Goal: Task Accomplishment & Management: Complete application form

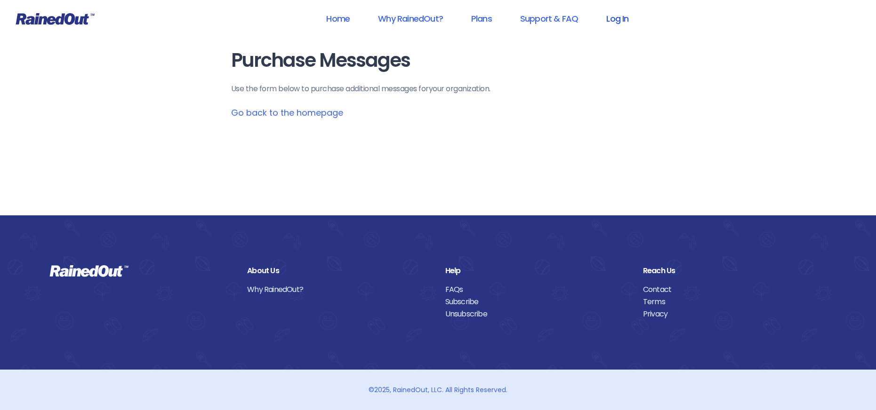
click at [623, 16] on link "Log In" at bounding box center [617, 18] width 47 height 21
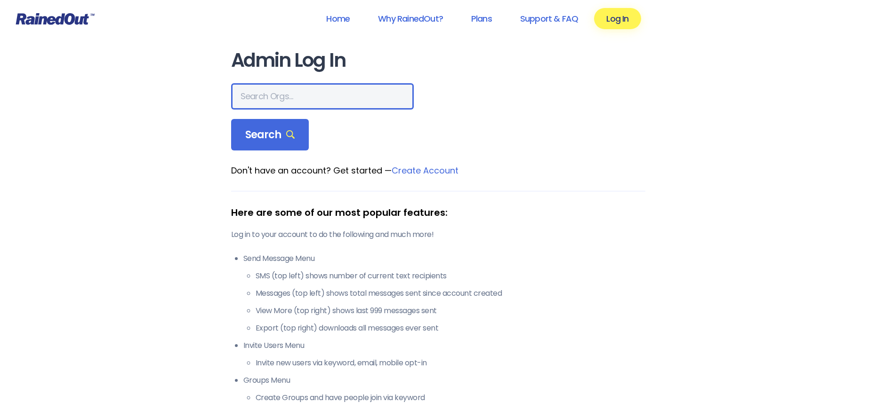
drag, startPoint x: 245, startPoint y: 99, endPoint x: 252, endPoint y: 96, distance: 7.4
click at [246, 99] on input "text" at bounding box center [322, 96] width 183 height 26
type input "[PERSON_NAME]"
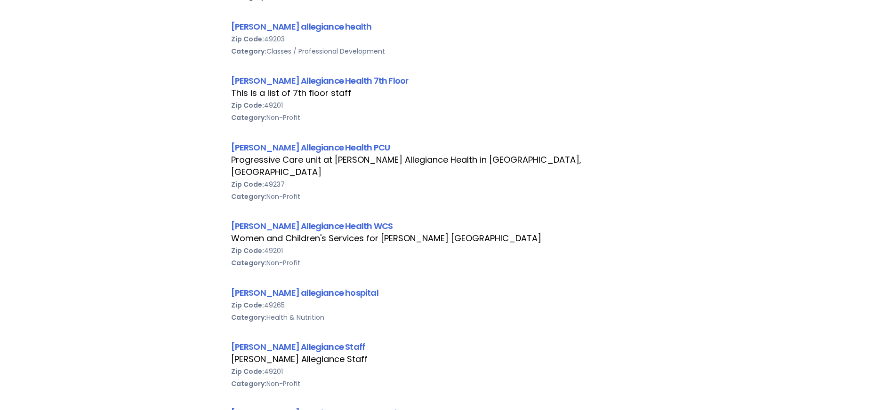
scroll to position [518, 0]
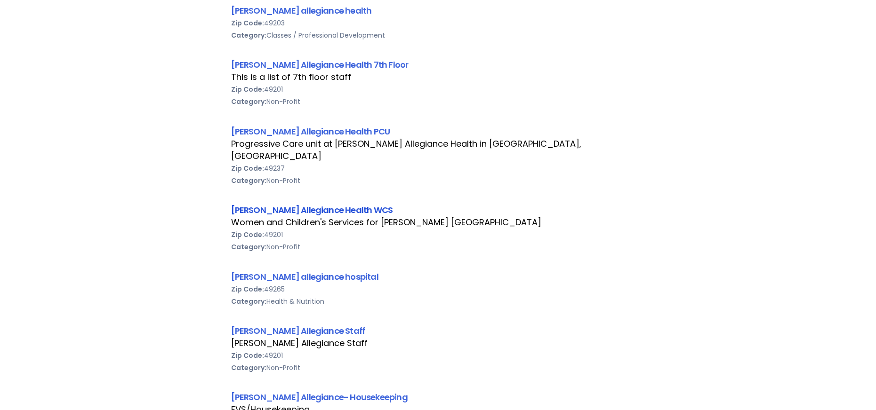
click at [314, 204] on link "[PERSON_NAME] Allegiance Health WCS" at bounding box center [312, 210] width 162 height 12
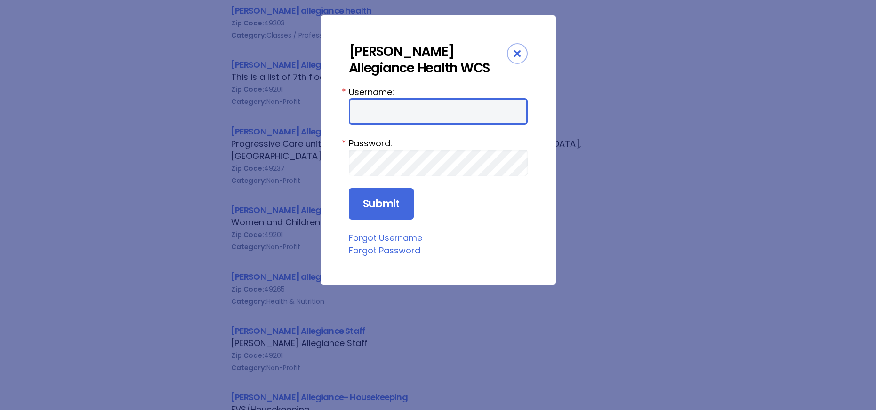
click at [369, 112] on input "Username:" at bounding box center [438, 111] width 179 height 26
type input "aprevos1"
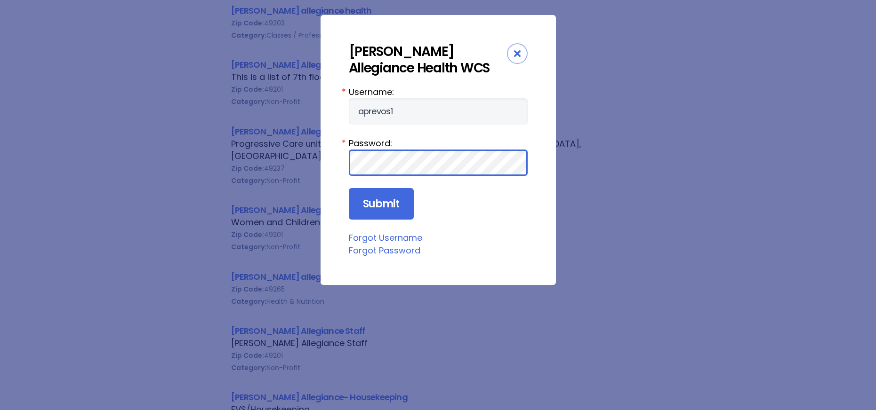
click at [349, 188] on input "Submit" at bounding box center [381, 204] width 65 height 32
